Goal: Task Accomplishment & Management: Complete application form

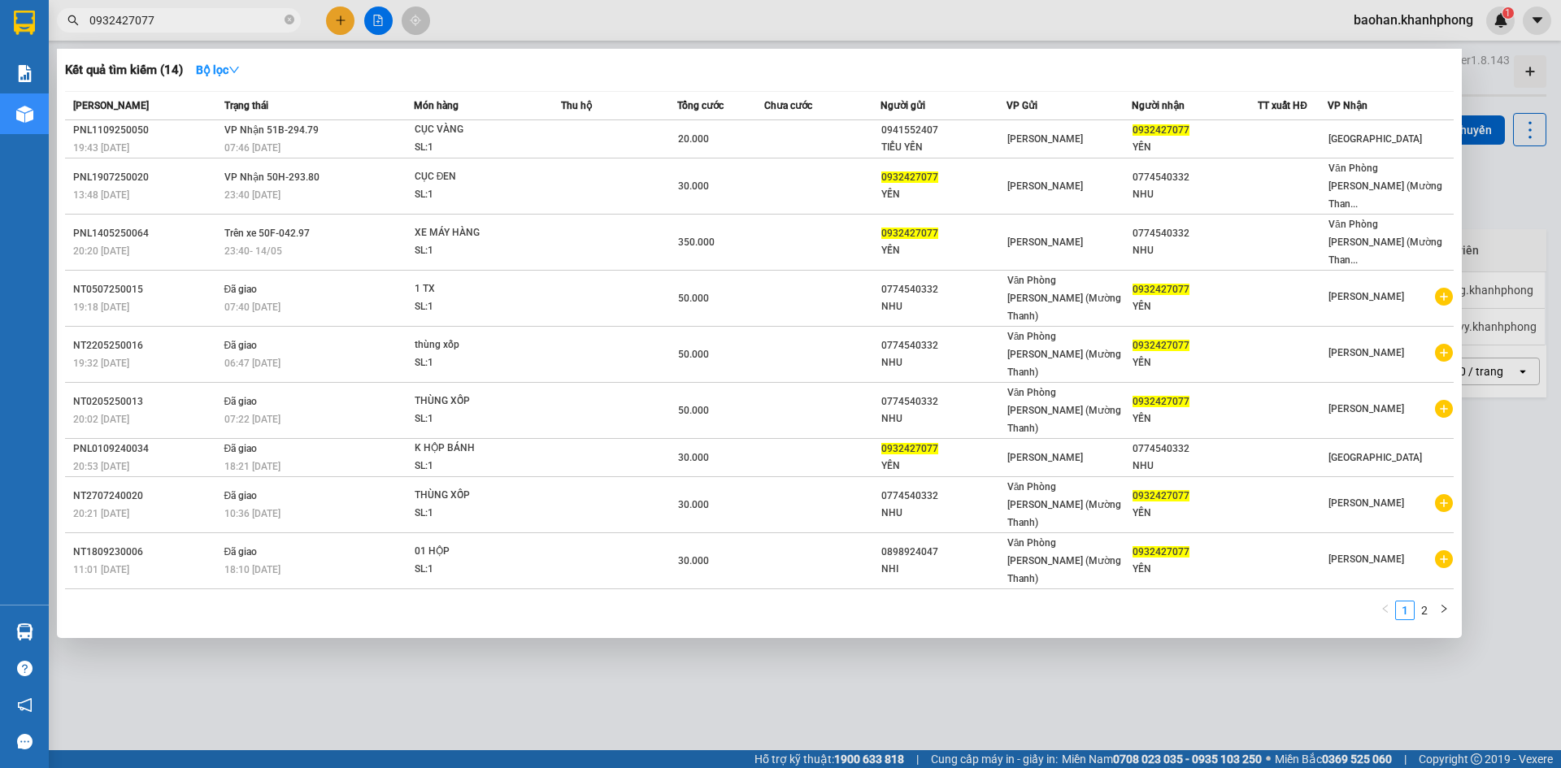
type input "0932427077"
click at [290, 21] on icon "close-circle" at bounding box center [290, 20] width 10 height 10
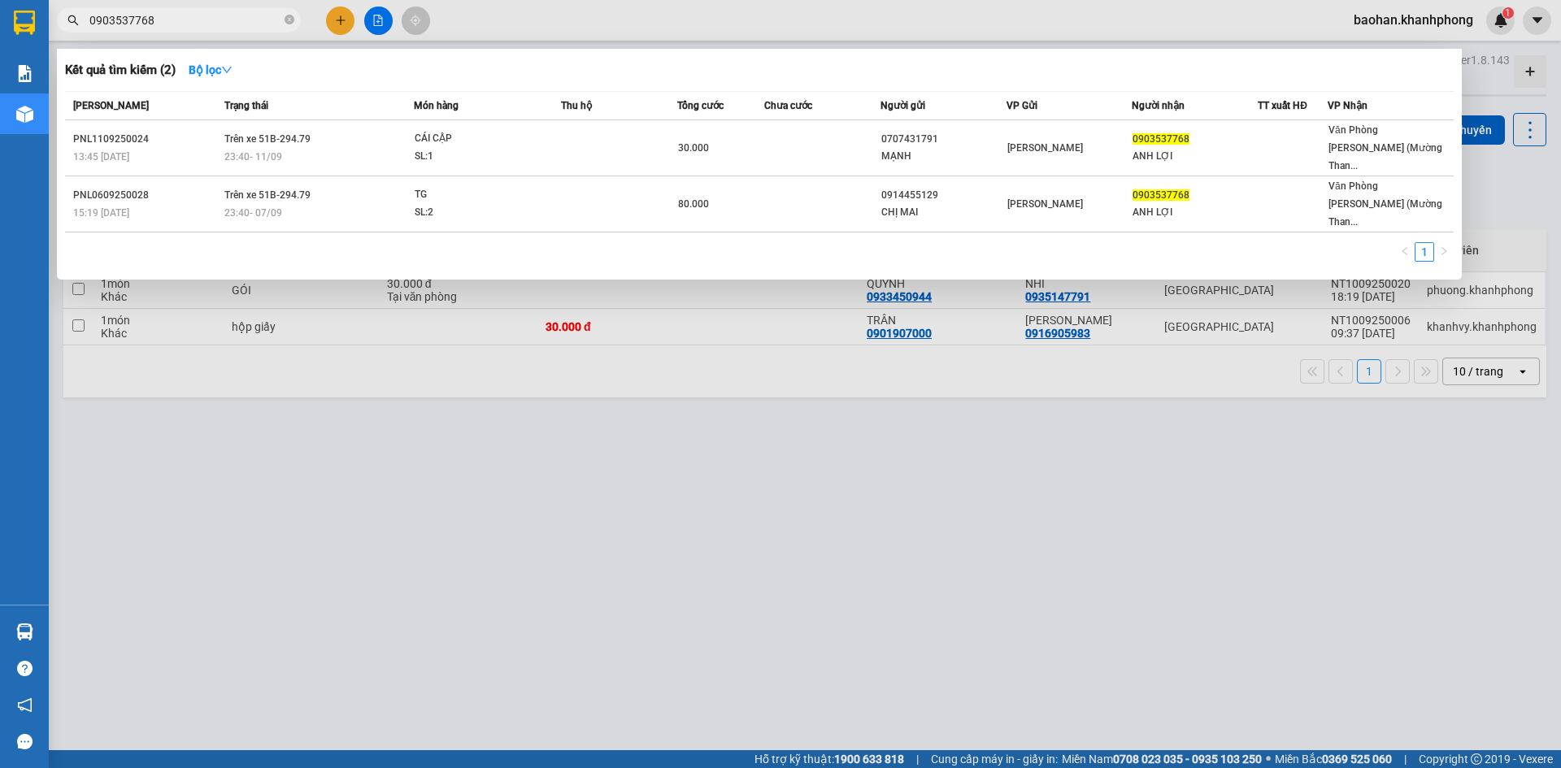
type input "0903537768"
click at [345, 24] on div at bounding box center [780, 384] width 1561 height 768
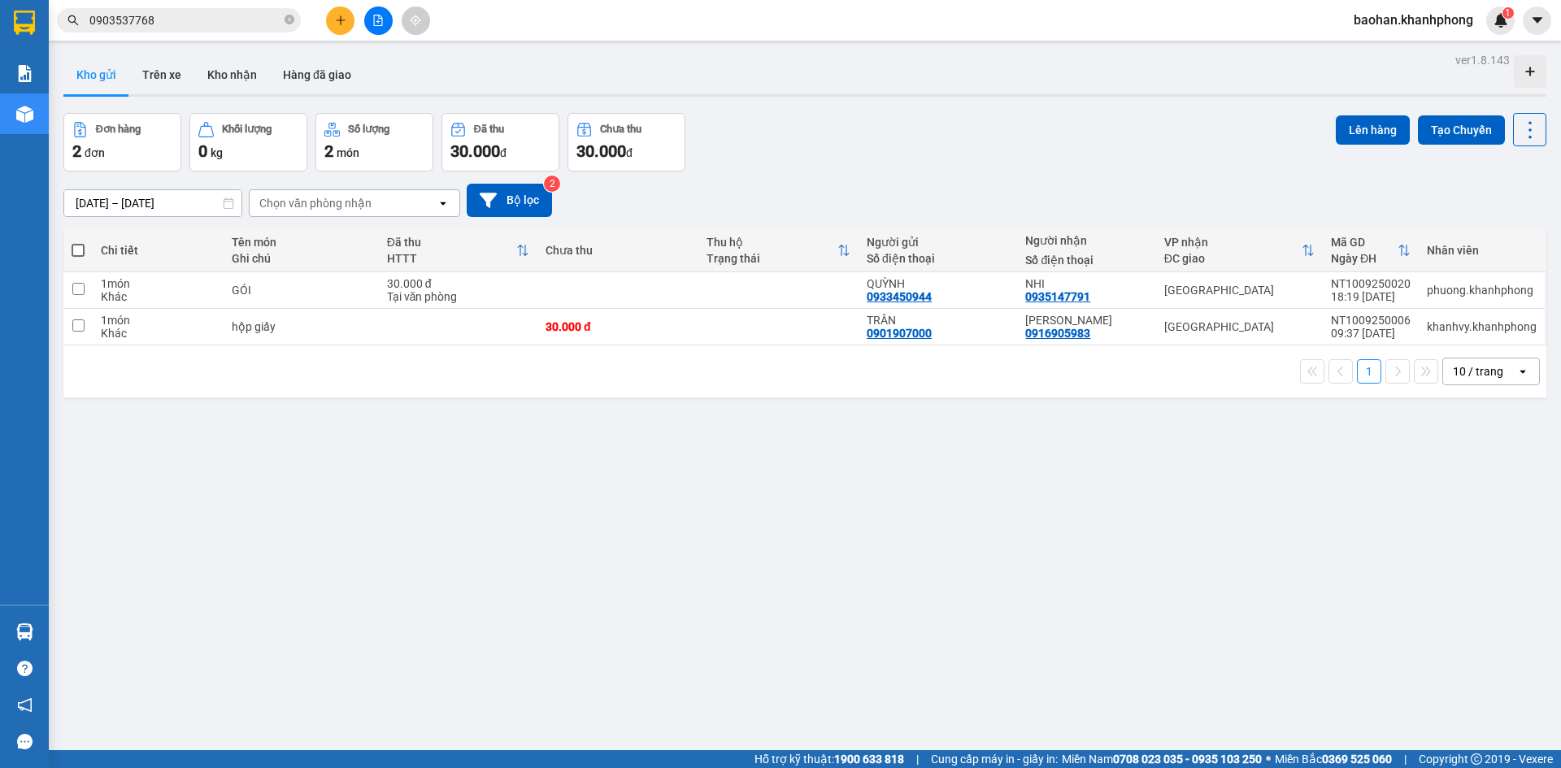
click at [343, 12] on button at bounding box center [340, 21] width 28 height 28
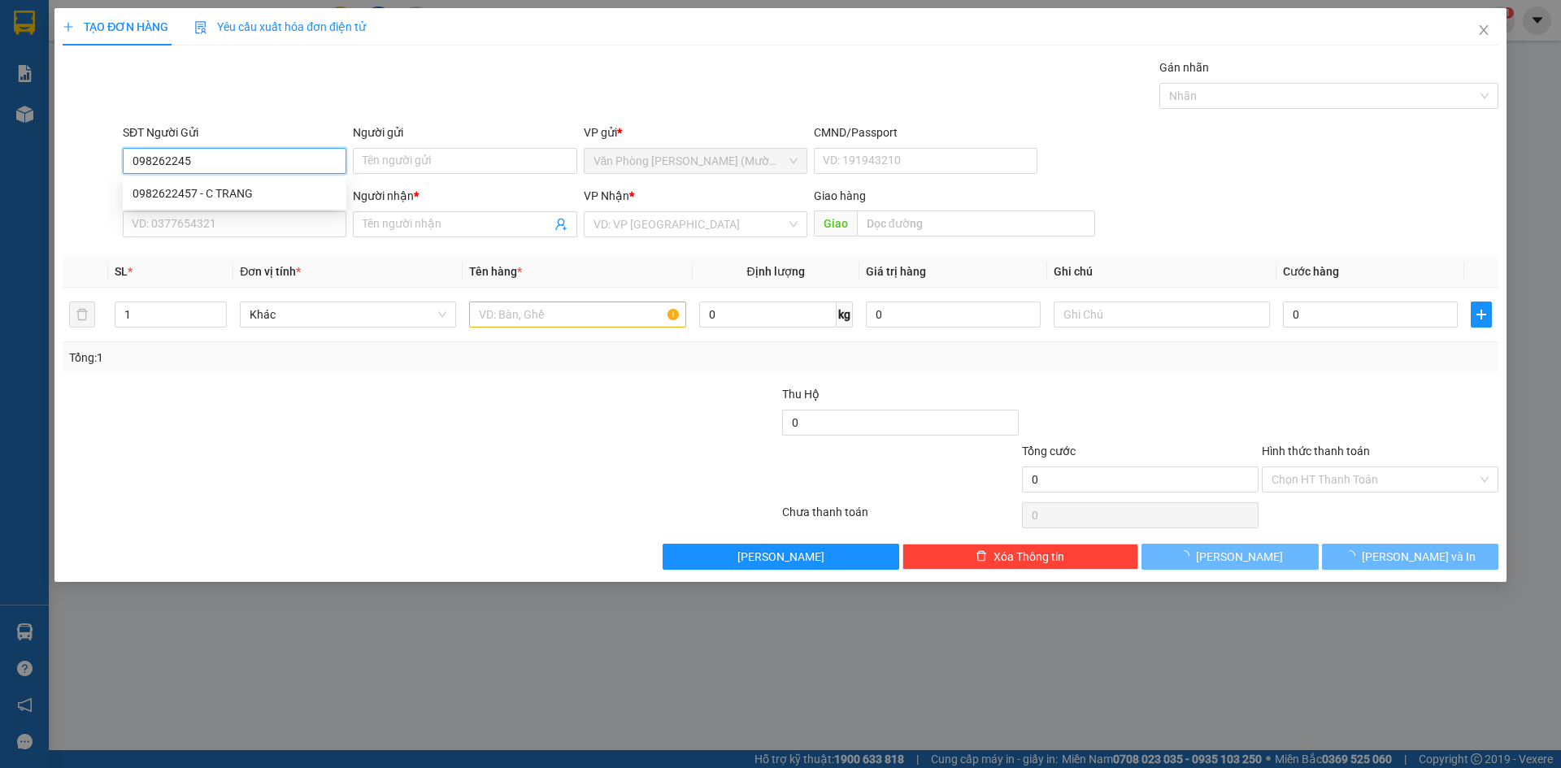
type input "0982622457"
click at [312, 186] on div "0982622457 - C TRANG" at bounding box center [234, 194] width 204 height 18
type input "C TRANG"
type input "0982622457"
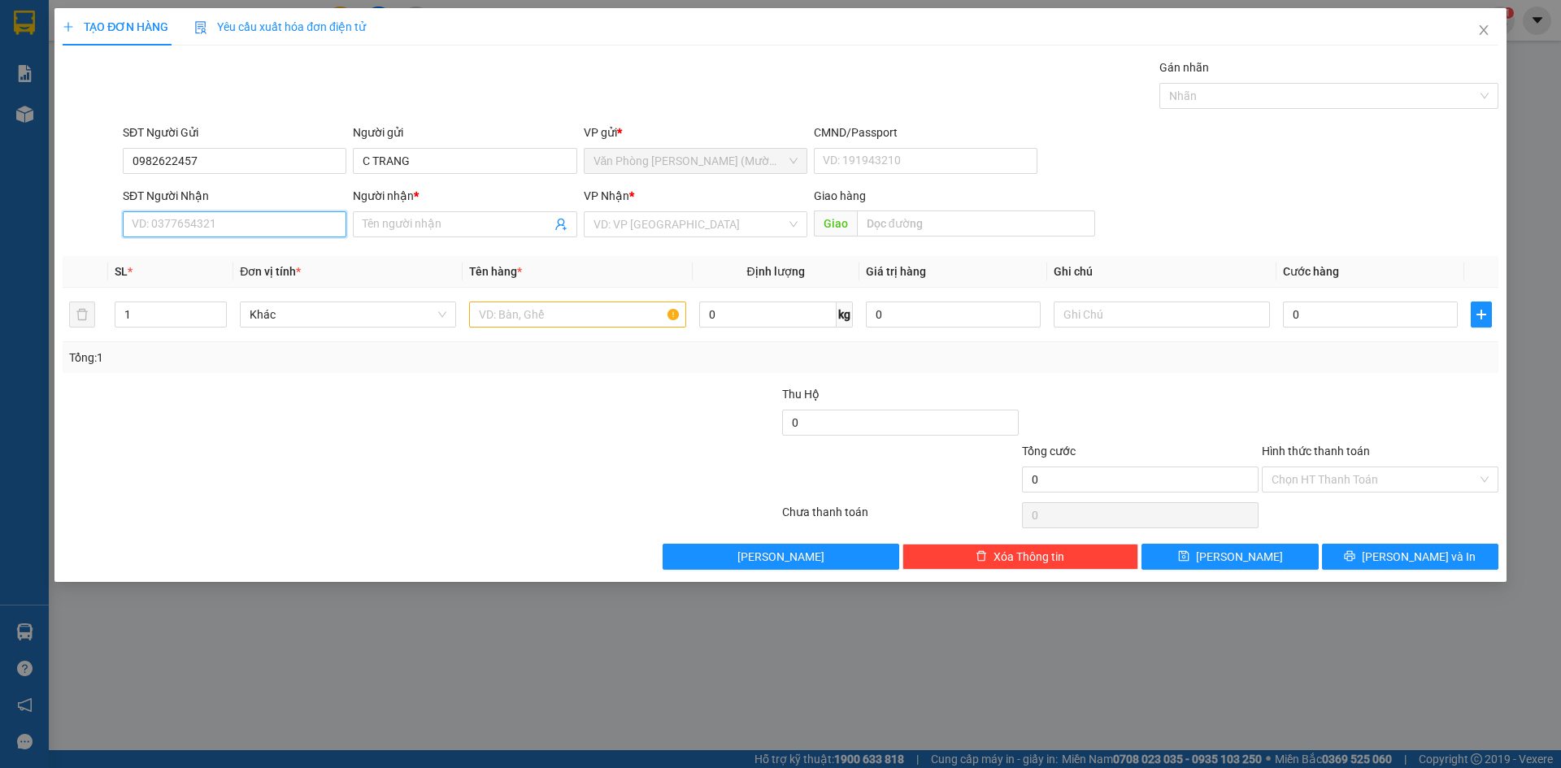
click at [315, 219] on input "SĐT Người Nhận" at bounding box center [235, 224] width 224 height 26
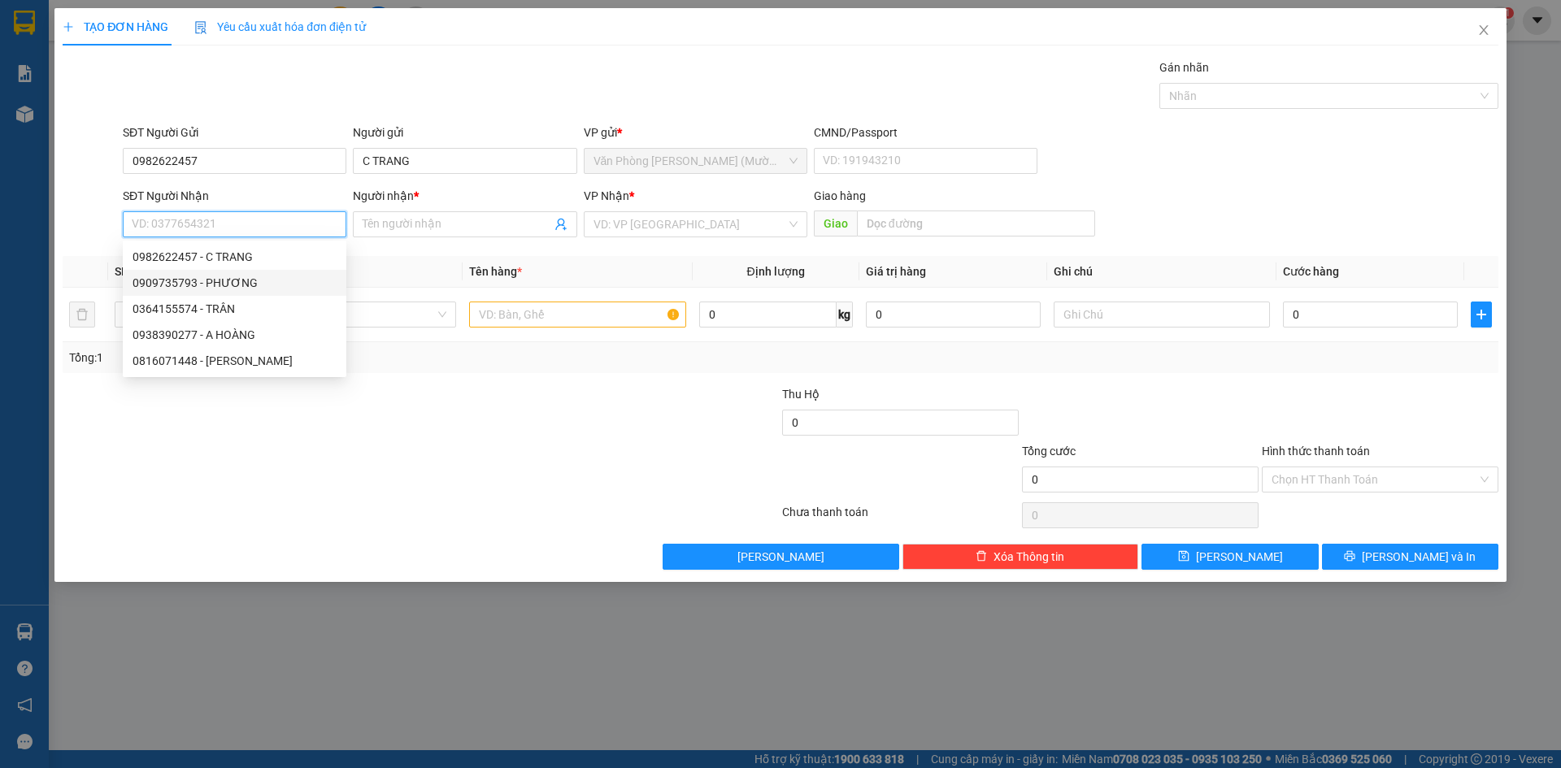
click at [279, 277] on div "0909735793 - PHƯƠNG" at bounding box center [234, 283] width 204 height 18
type input "0909735793"
type input "PHƯƠNG"
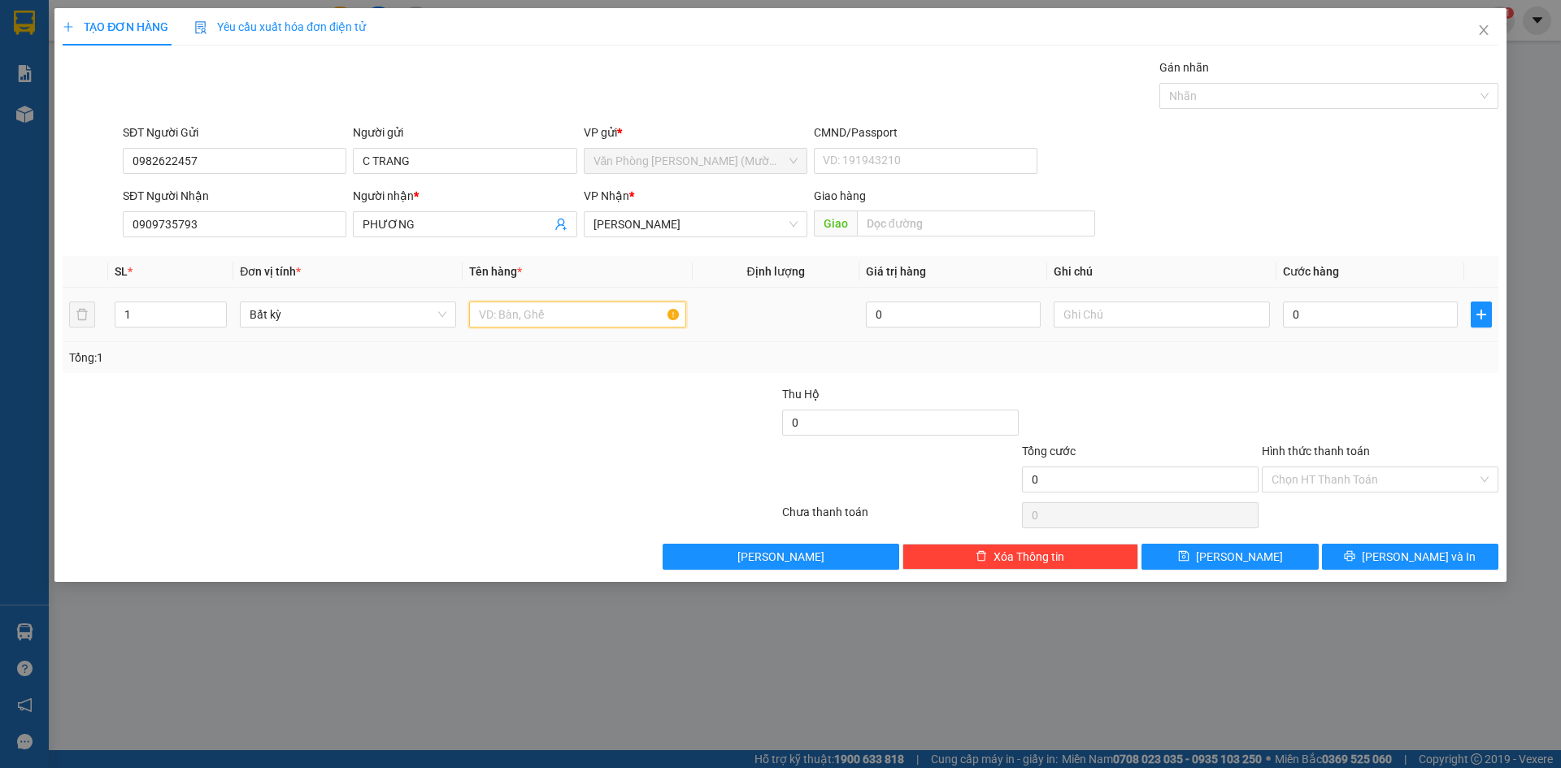
click at [603, 316] on input "text" at bounding box center [577, 315] width 216 height 26
type input "TÚI NÂU"
click at [1357, 311] on input "0" at bounding box center [1370, 315] width 175 height 26
type input "3"
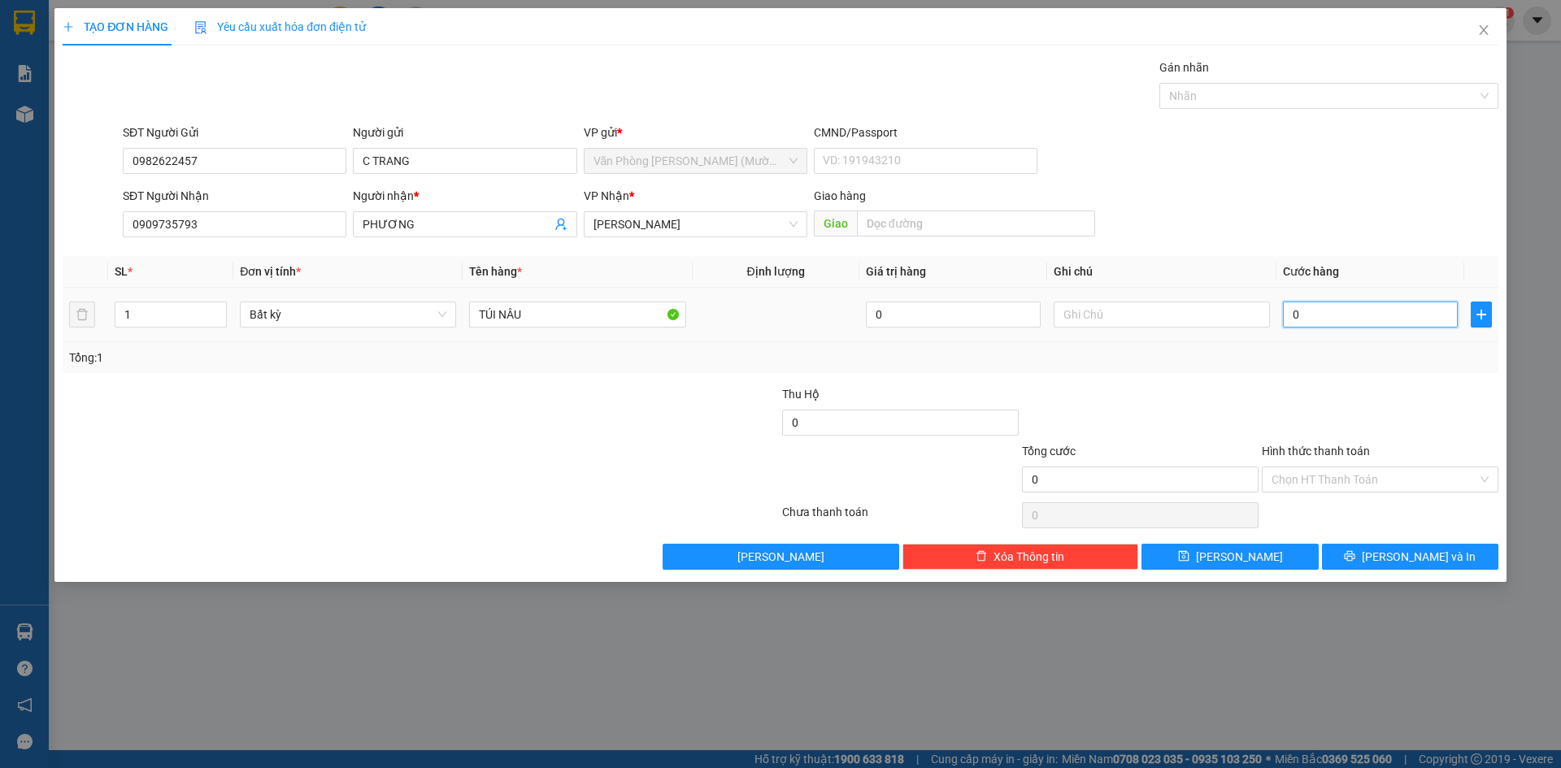
type input "3"
type input "30"
type input "30.000"
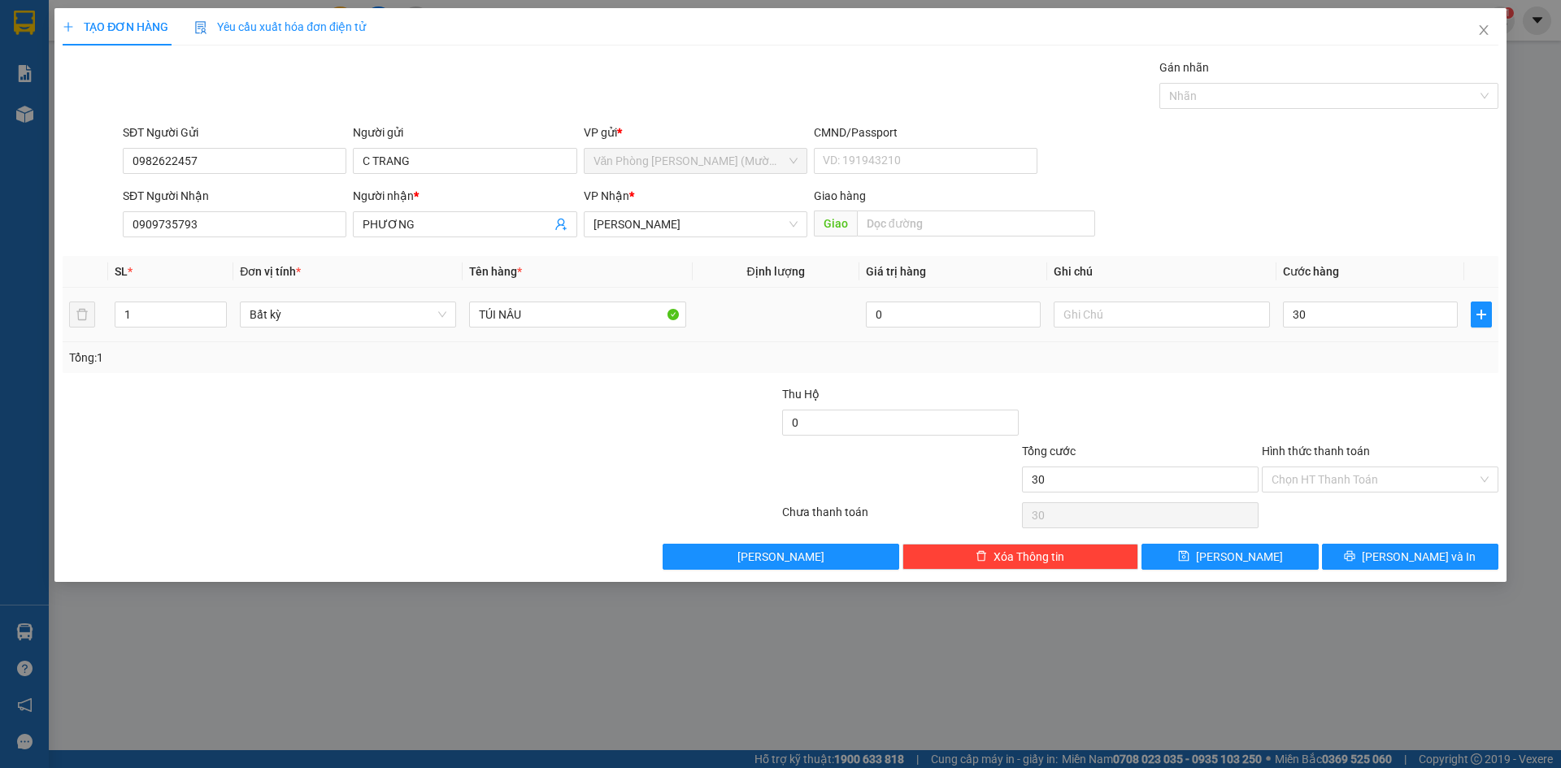
type input "30.000"
click at [1376, 395] on div at bounding box center [1380, 413] width 240 height 57
click at [1388, 475] on input "Hình thức thanh toán" at bounding box center [1374, 479] width 206 height 24
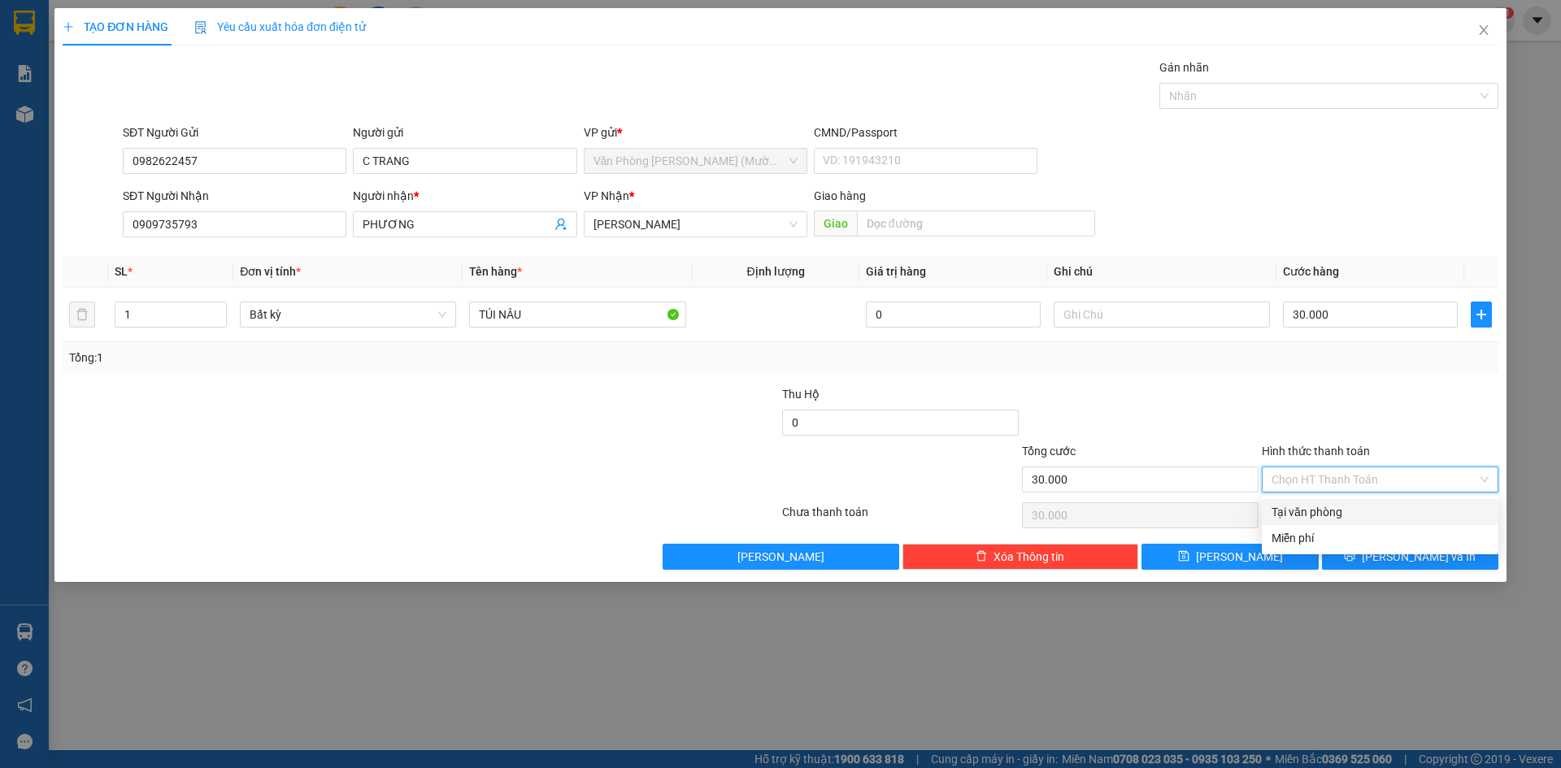
click at [1367, 500] on div "Tại văn phòng" at bounding box center [1380, 512] width 237 height 26
type input "0"
drag, startPoint x: 1369, startPoint y: 549, endPoint x: 1321, endPoint y: 538, distance: 49.3
click at [1370, 550] on button "[PERSON_NAME] và In" at bounding box center [1410, 557] width 176 height 26
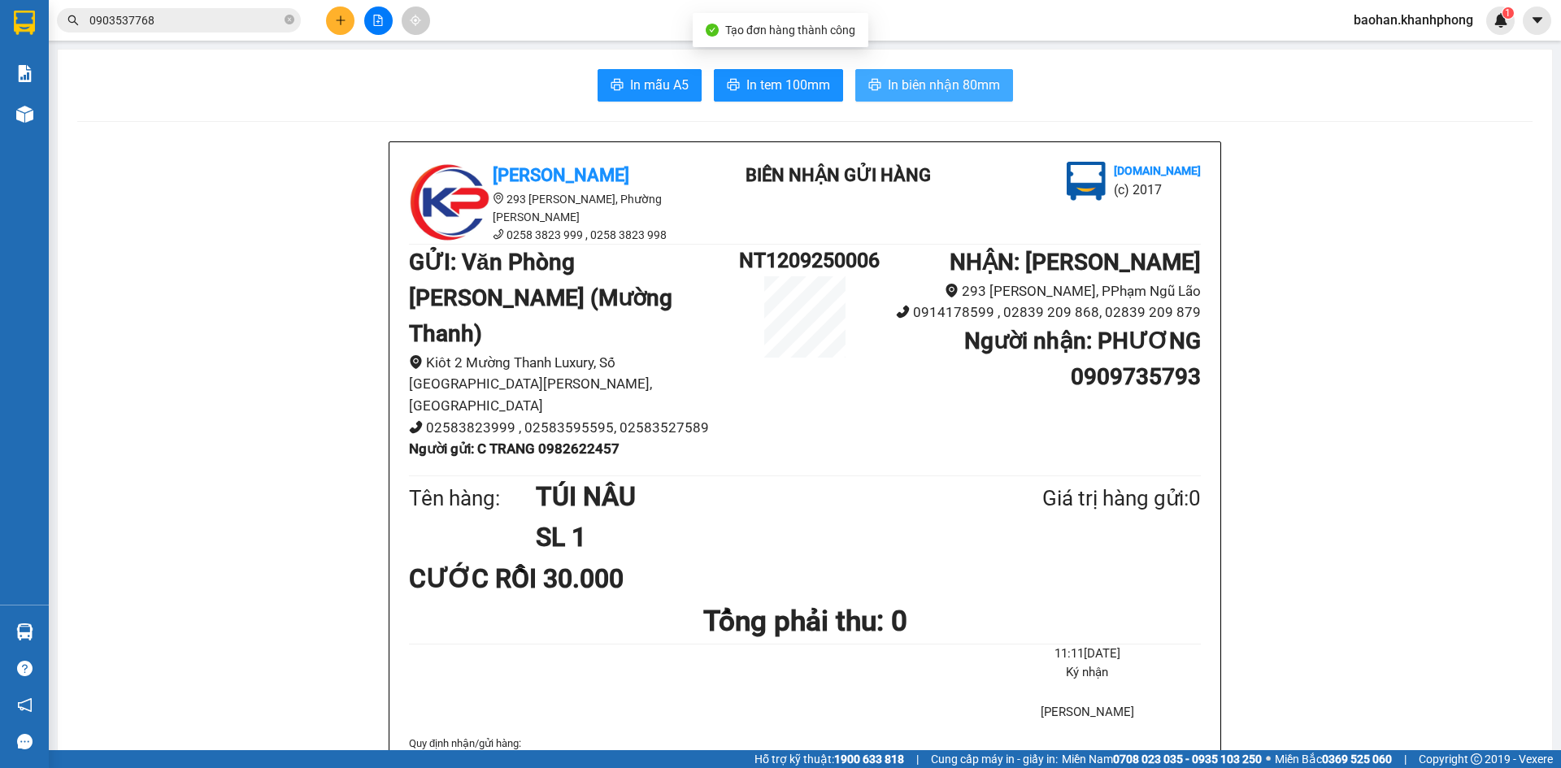
click at [855, 86] on button "In biên nhận 80mm" at bounding box center [934, 85] width 158 height 33
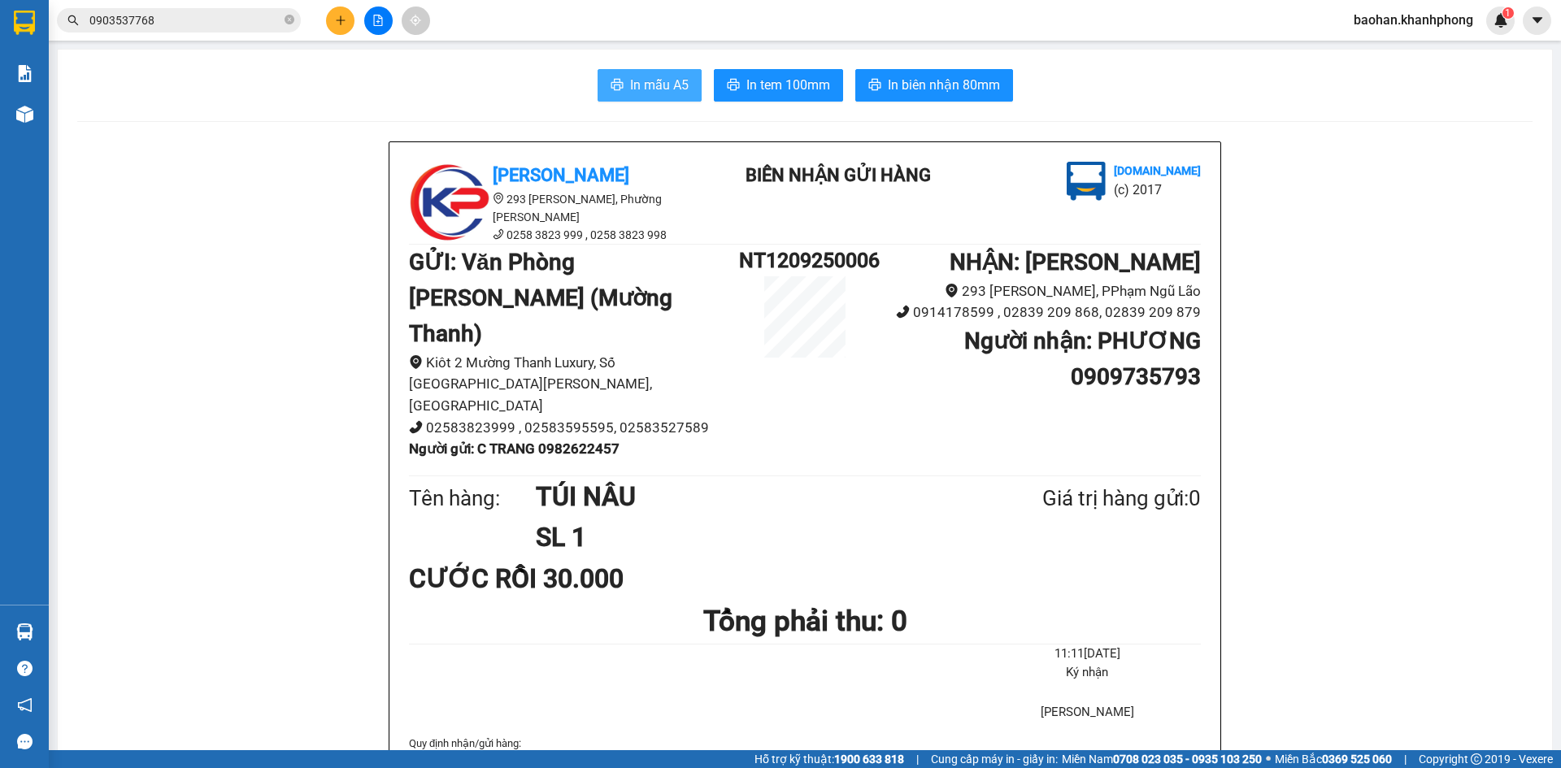
click at [603, 89] on button "In mẫu A5" at bounding box center [649, 85] width 104 height 33
